Goal: Task Accomplishment & Management: Use online tool/utility

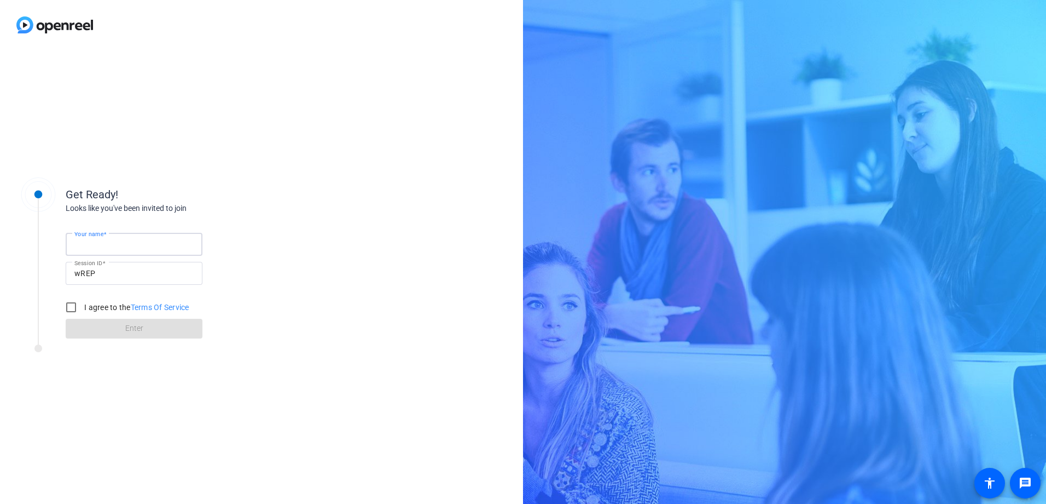
click at [143, 241] on input "Your name" at bounding box center [133, 244] width 119 height 13
type input "[PERSON_NAME]"
click at [73, 305] on input "I agree to the Terms Of Service" at bounding box center [71, 307] width 22 height 22
checkbox input "true"
click at [112, 329] on span at bounding box center [134, 328] width 137 height 26
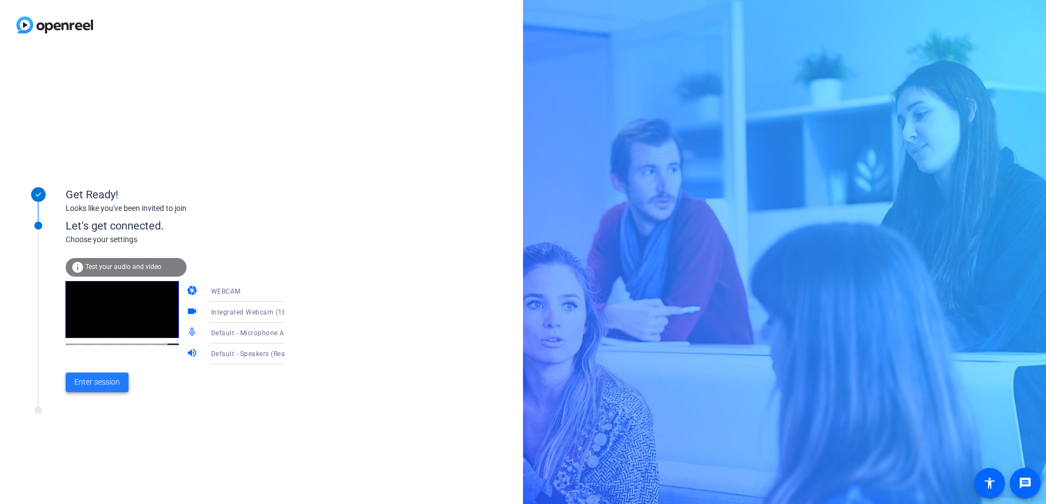
click at [104, 379] on span "Enter session" at bounding box center [96, 381] width 45 height 11
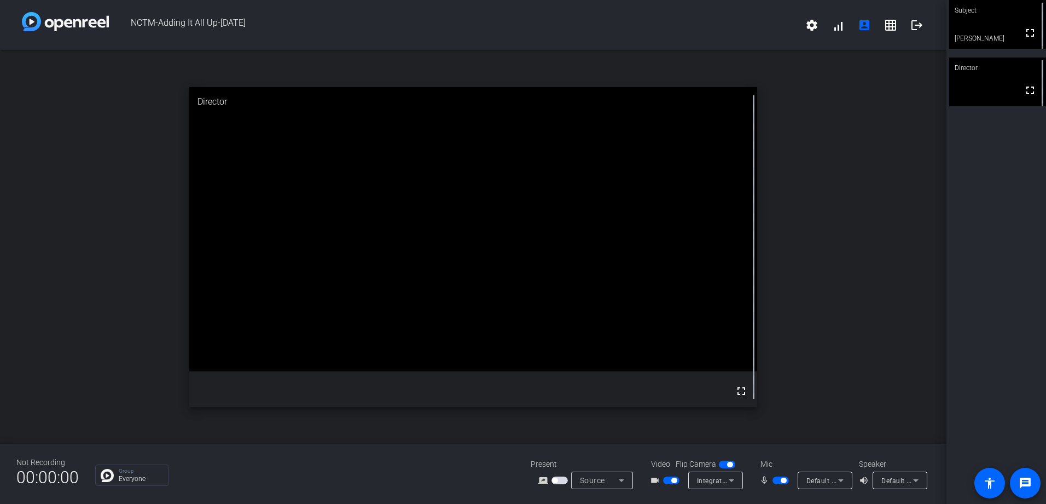
click at [991, 31] on video at bounding box center [998, 24] width 97 height 49
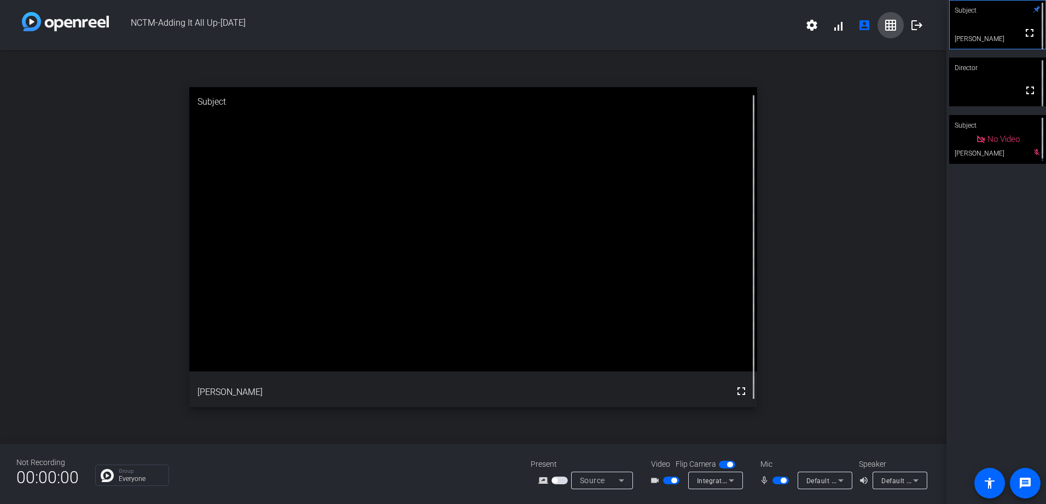
click at [895, 22] on mat-icon "grid_on" at bounding box center [890, 25] width 13 height 13
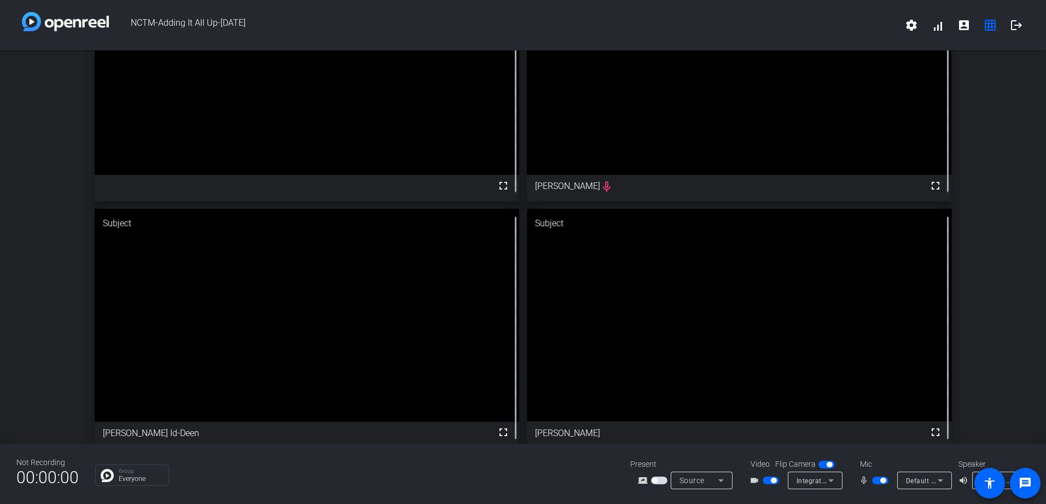
scroll to position [106, 0]
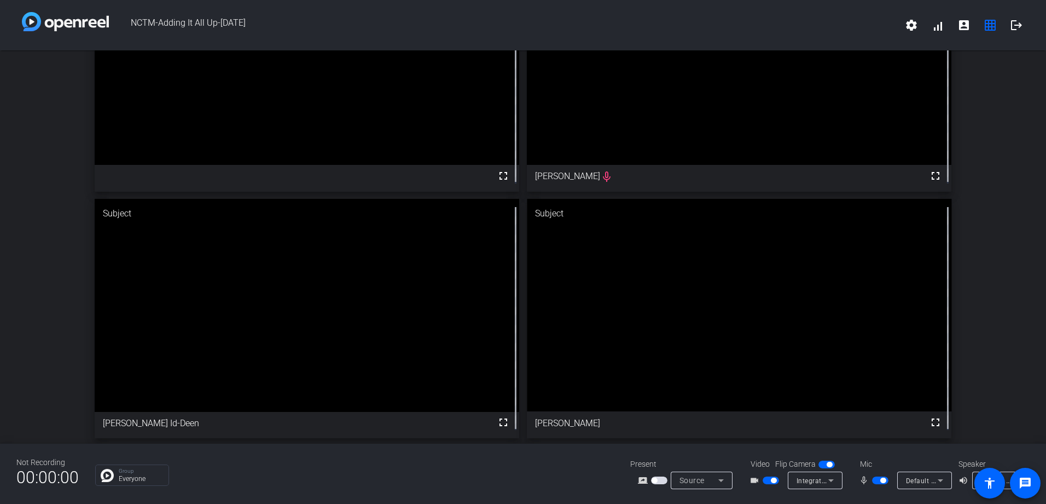
drag, startPoint x: 566, startPoint y: 423, endPoint x: 556, endPoint y: 420, distance: 10.8
click at [556, 411] on video at bounding box center [739, 305] width 425 height 212
